Goal: Check status: Check status

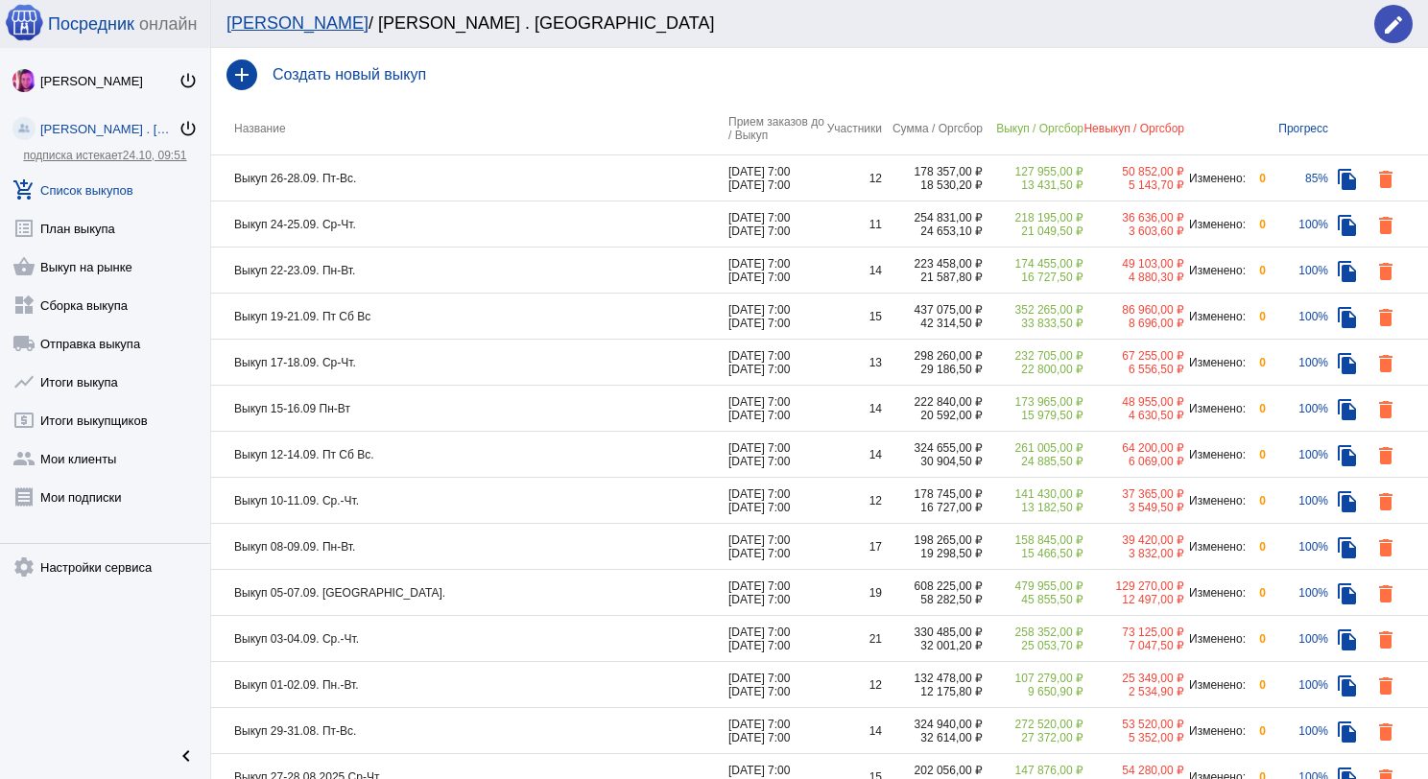
click at [439, 183] on td "Выкуп 26-28.09. Пт-Вс." at bounding box center [469, 178] width 517 height 46
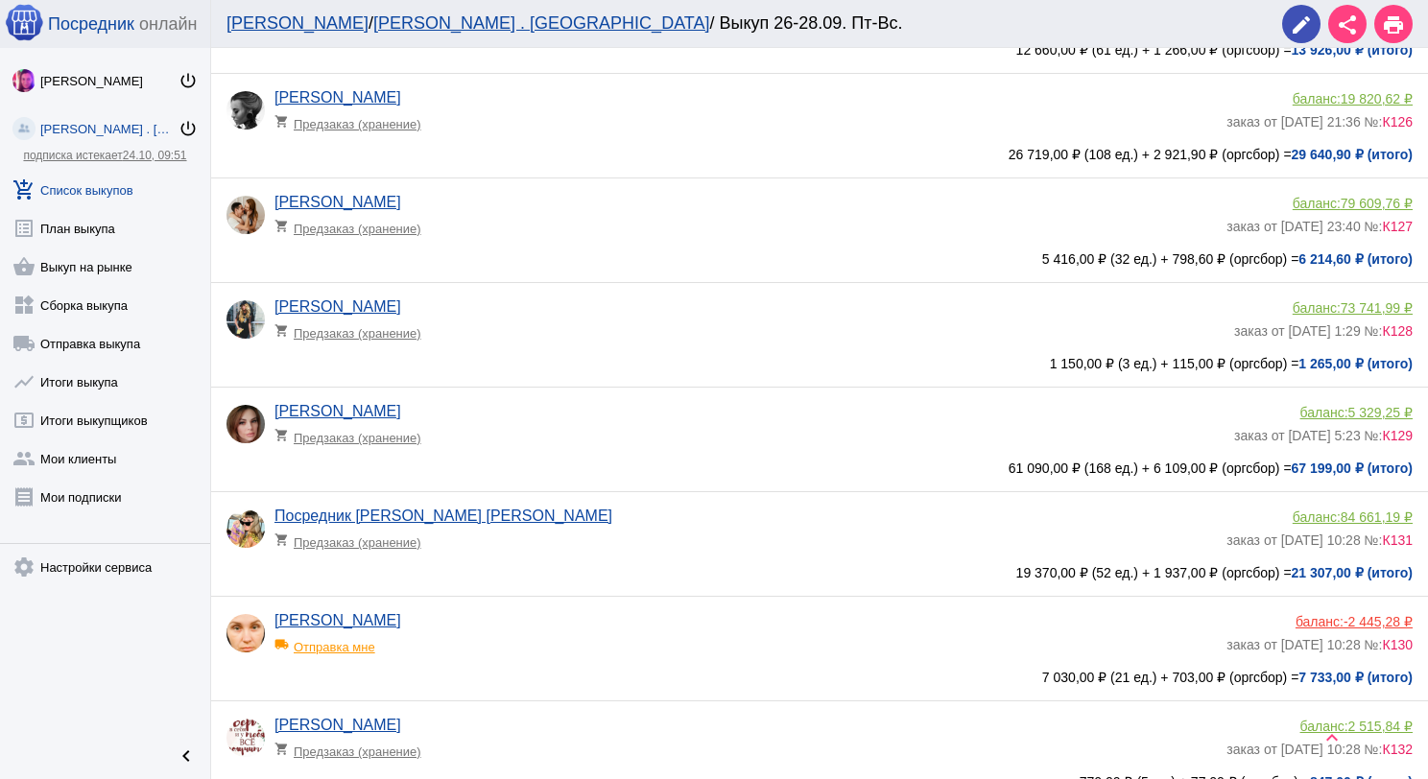
scroll to position [480, 0]
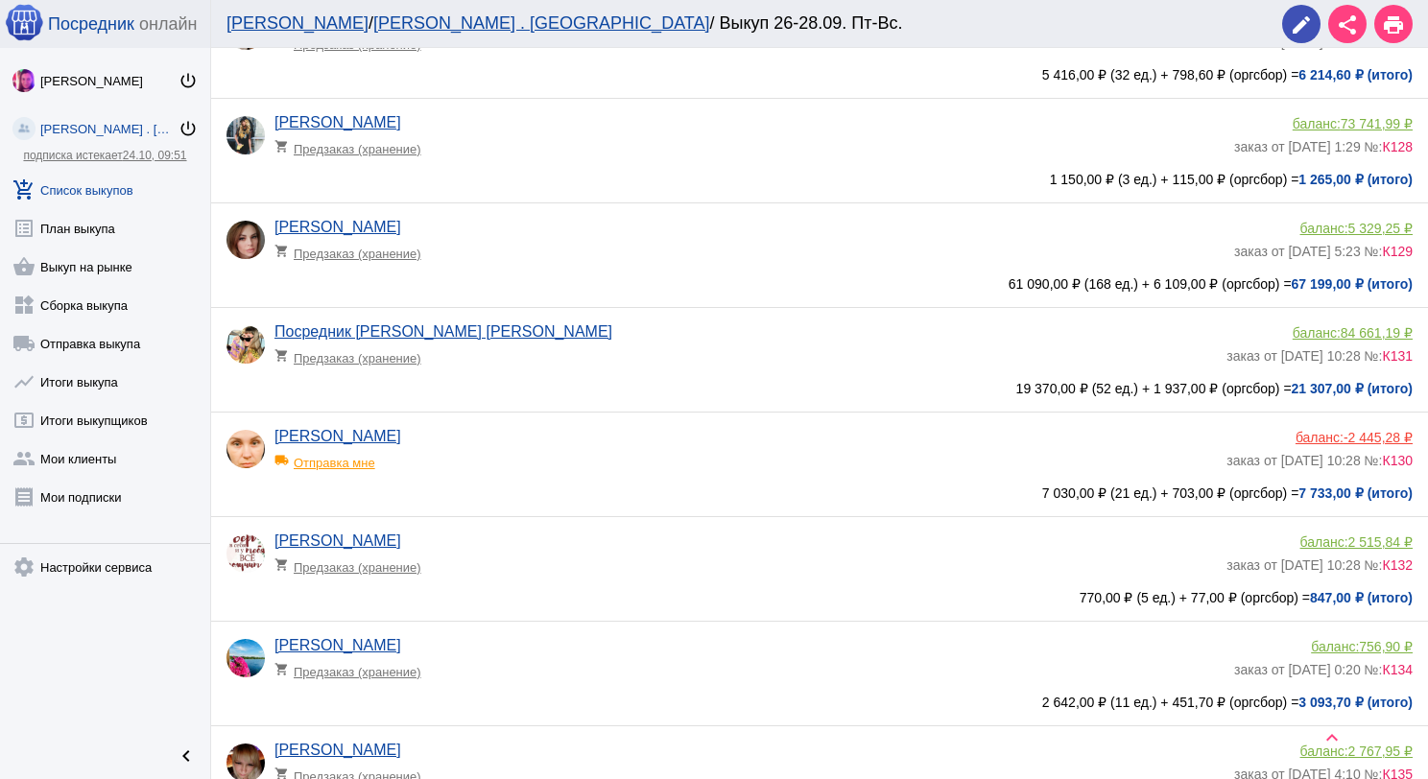
click at [377, 465] on div "local_shipping Отправка мне" at bounding box center [354, 457] width 158 height 25
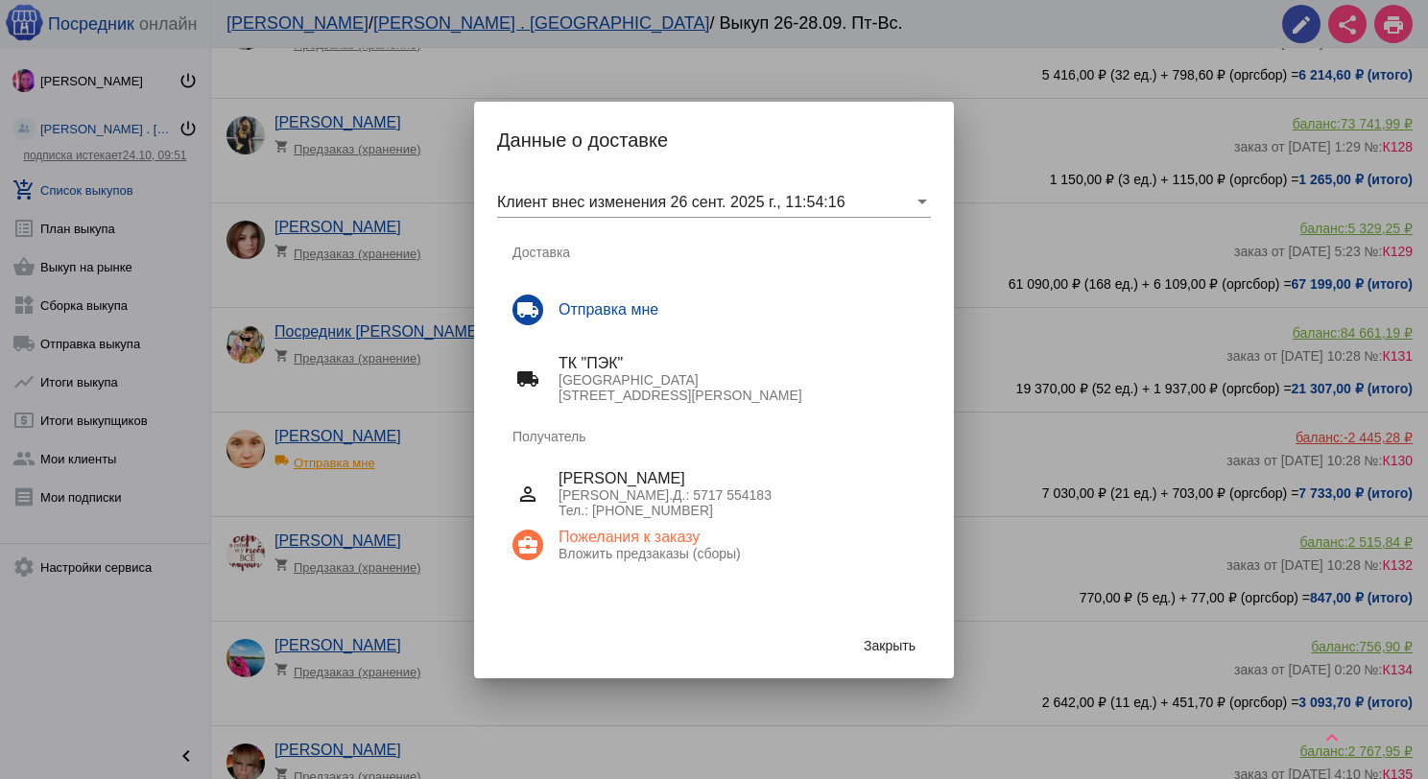
click at [911, 630] on button "Закрыть" at bounding box center [889, 646] width 83 height 35
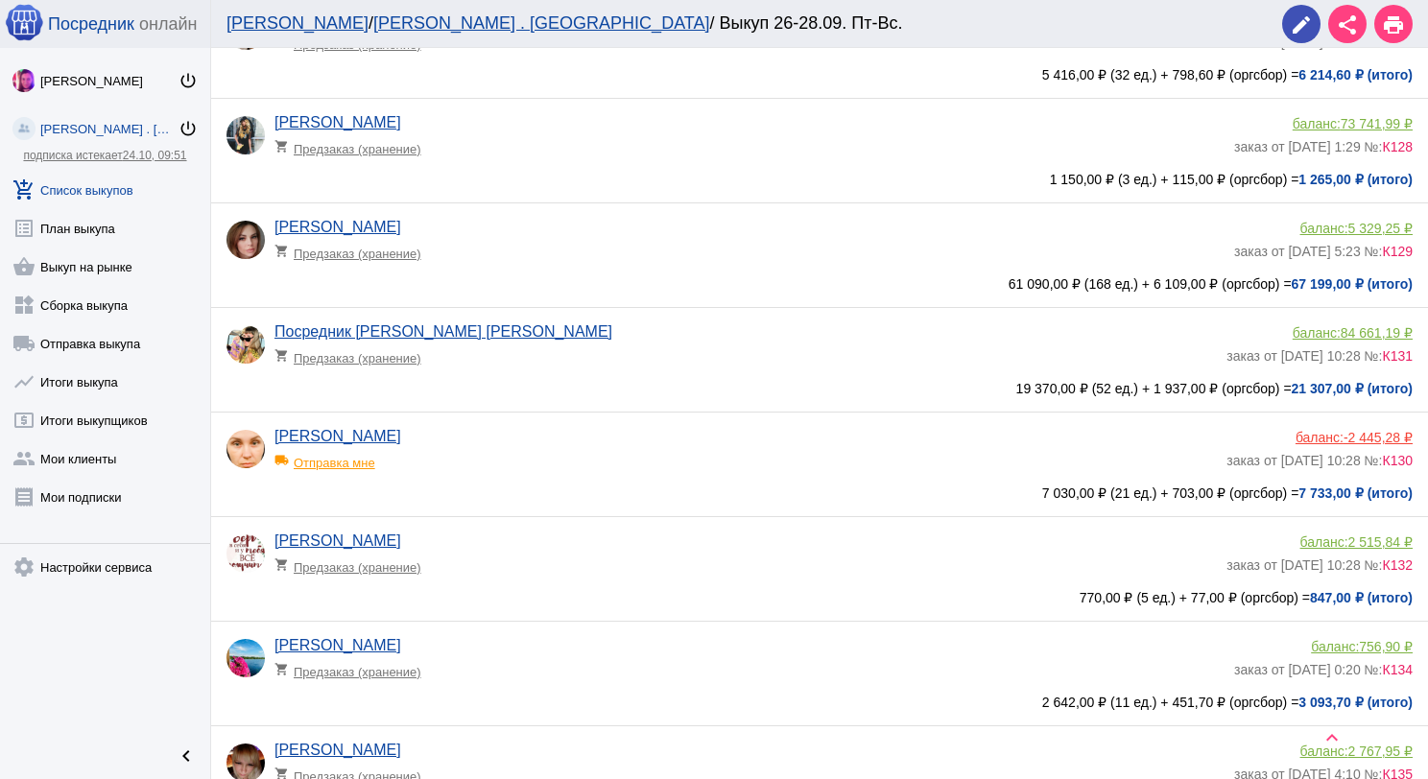
click at [681, 463] on app-delivery-type "local_shipping Отправка мне" at bounding box center [746, 457] width 943 height 25
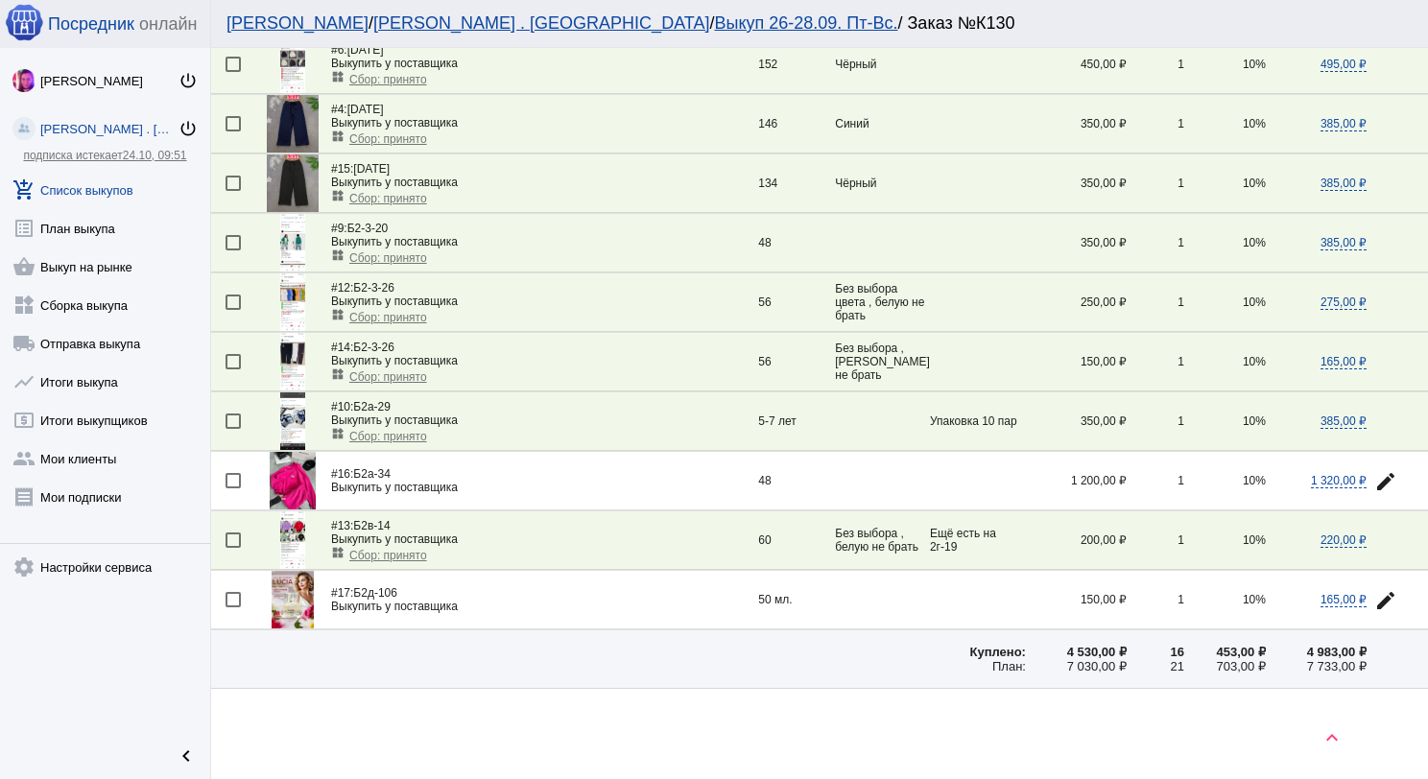
scroll to position [683, 0]
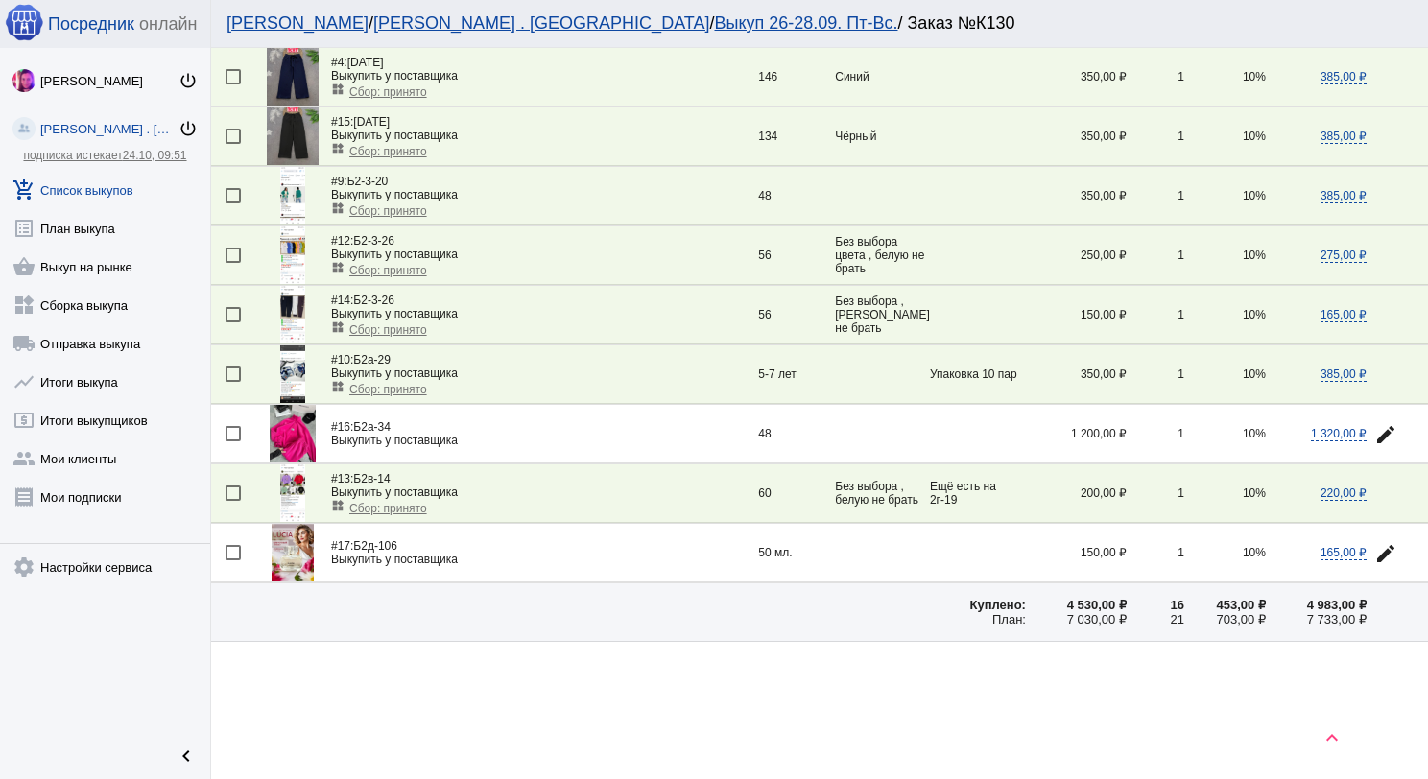
click at [289, 418] on img at bounding box center [293, 434] width 46 height 58
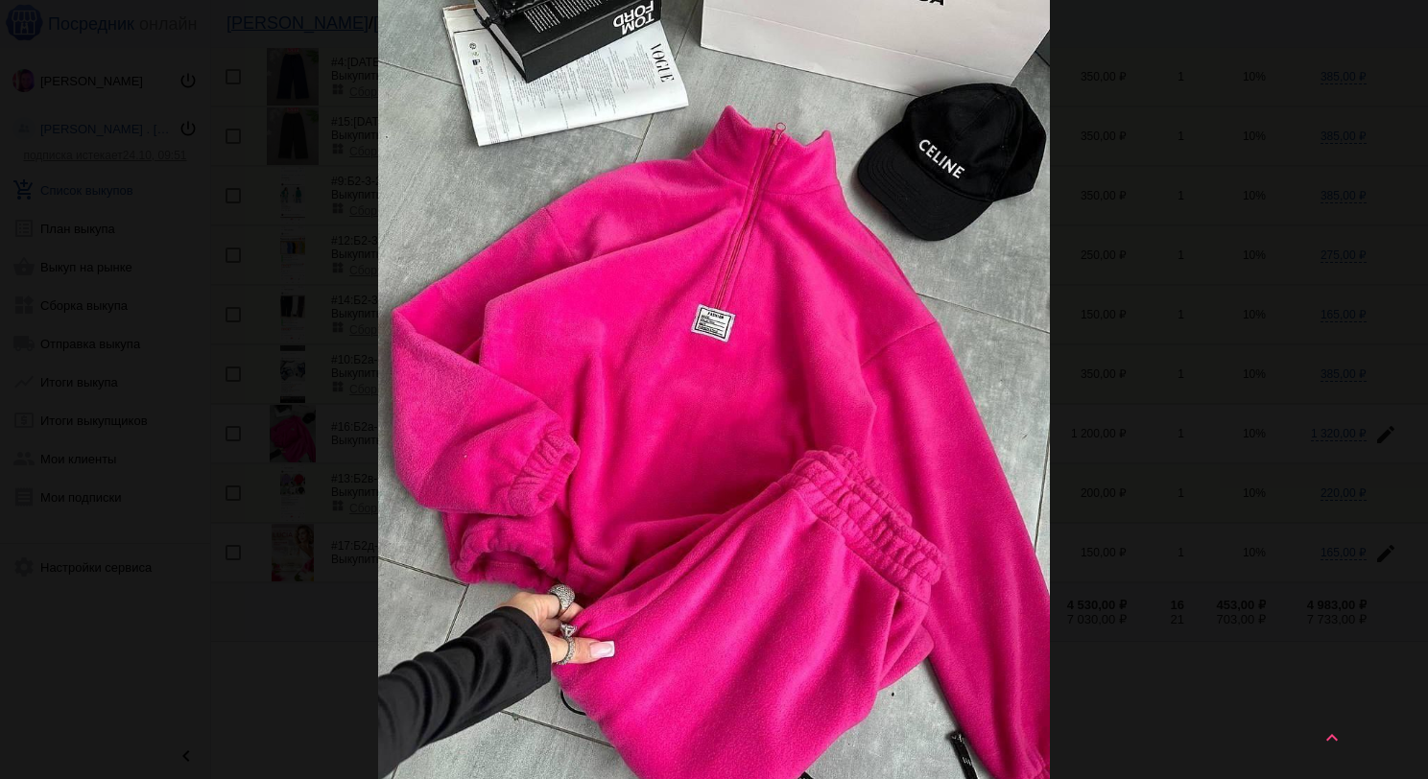
scroll to position [0, 0]
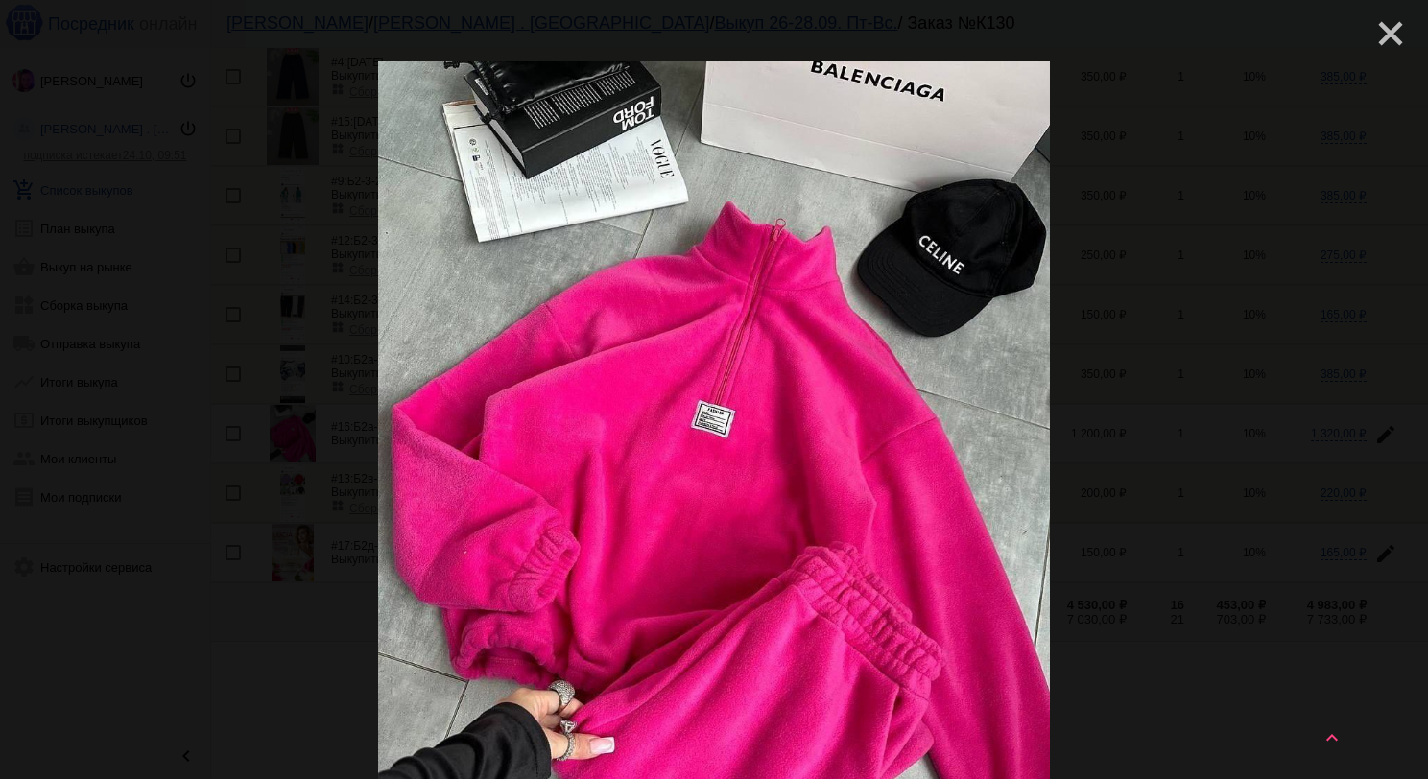
click at [1372, 35] on mat-icon "close" at bounding box center [1383, 25] width 23 height 23
